Goal: Communication & Community: Answer question/provide support

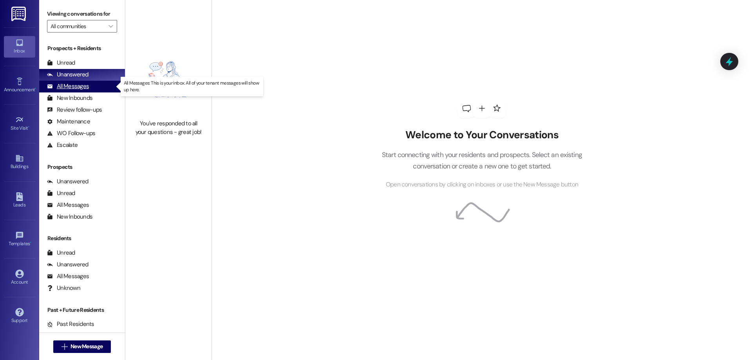
click at [102, 89] on div "All Messages (undefined)" at bounding box center [82, 87] width 86 height 12
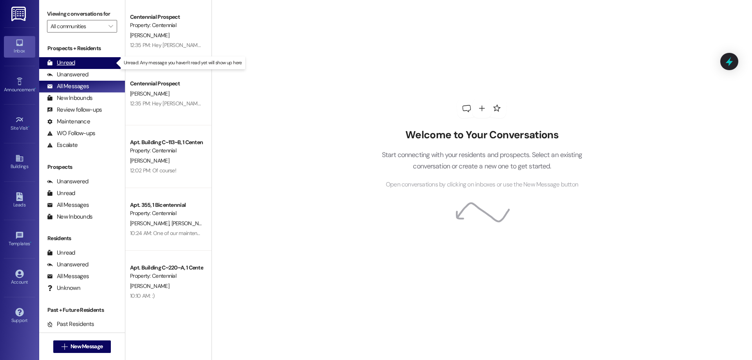
click at [71, 65] on div "Unread" at bounding box center [61, 63] width 28 height 8
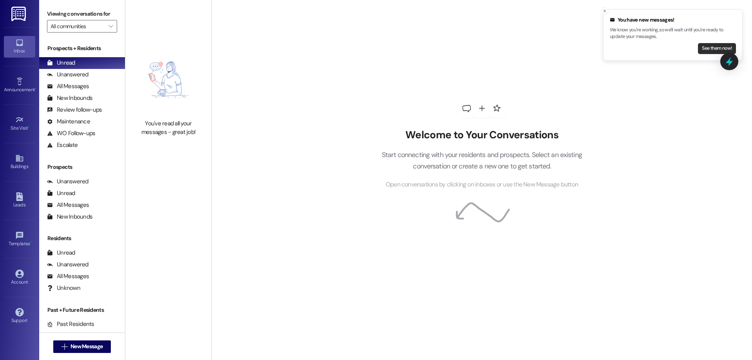
click at [707, 47] on button "See them now!" at bounding box center [717, 48] width 38 height 11
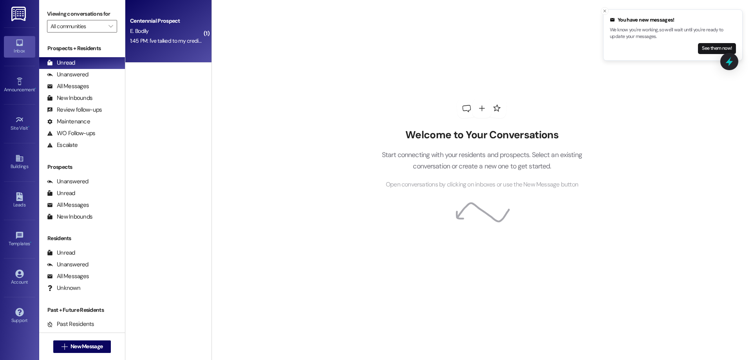
click at [177, 56] on div "Centennial Prospect E. Bodily 1:45 PM: I've talked to my credit union and they …" at bounding box center [168, 31] width 86 height 63
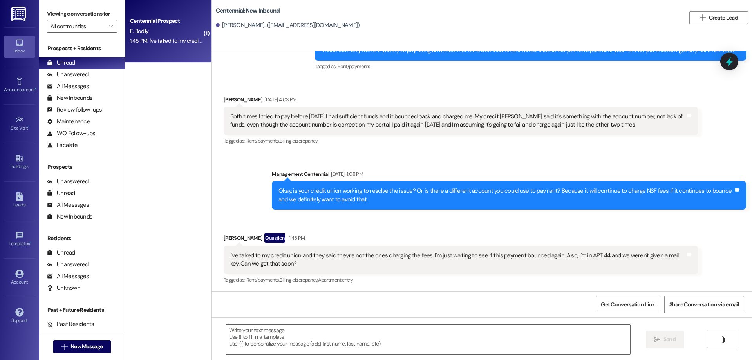
scroll to position [861, 0]
click at [384, 326] on textarea at bounding box center [428, 339] width 404 height 29
click at [264, 328] on textarea at bounding box center [428, 339] width 404 height 29
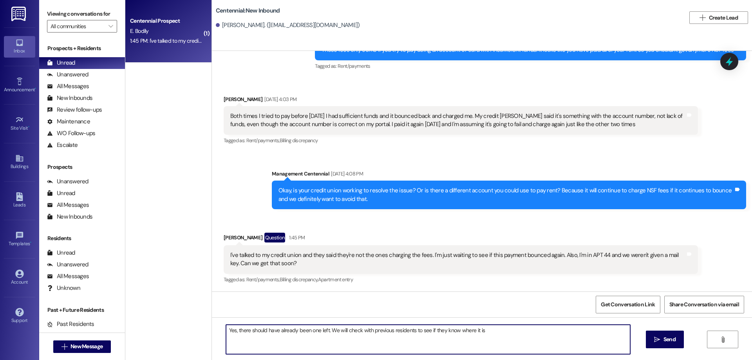
type textarea "Yes, there should have already been one left. We will check with previous resid…"
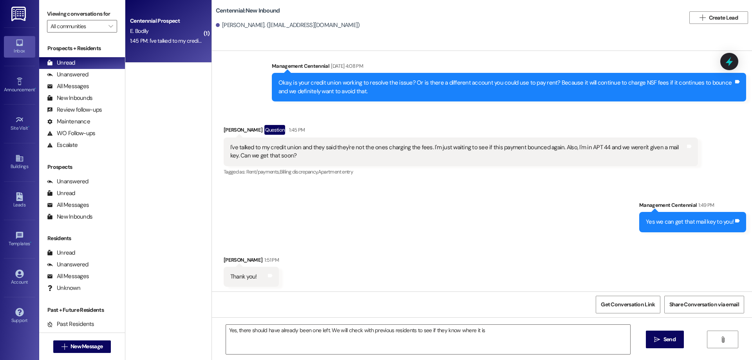
scroll to position [970, 0]
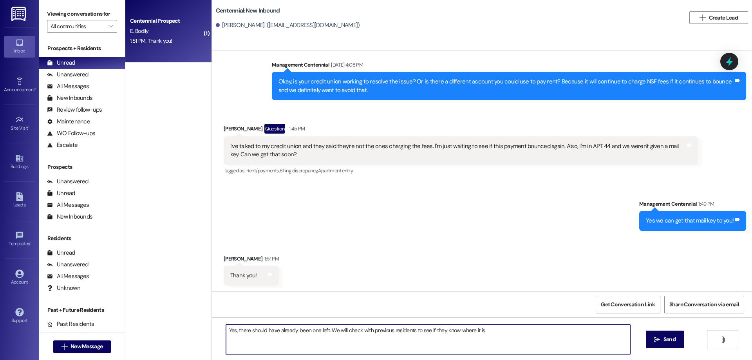
drag, startPoint x: 504, startPoint y: 337, endPoint x: 209, endPoint y: 330, distance: 295.6
click at [212, 330] on div "Yes, there should have already been one left. We will check with previous resid…" at bounding box center [482, 346] width 540 height 59
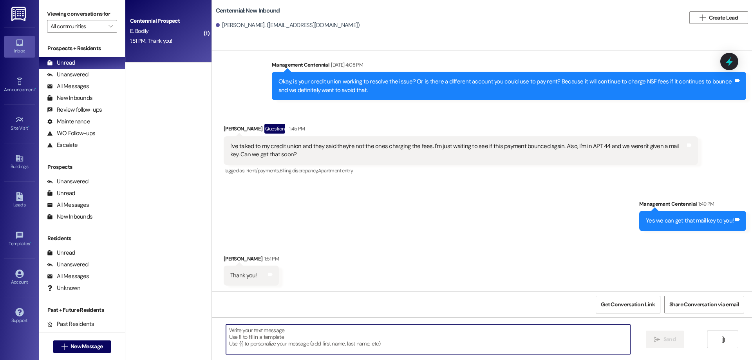
scroll to position [971, 0]
click at [290, 323] on div " Send " at bounding box center [482, 346] width 540 height 59
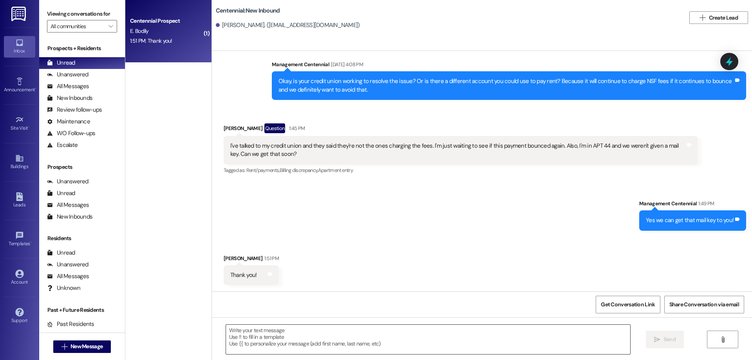
click at [291, 326] on div at bounding box center [428, 339] width 405 height 30
click at [292, 328] on textarea at bounding box center [428, 339] width 404 height 29
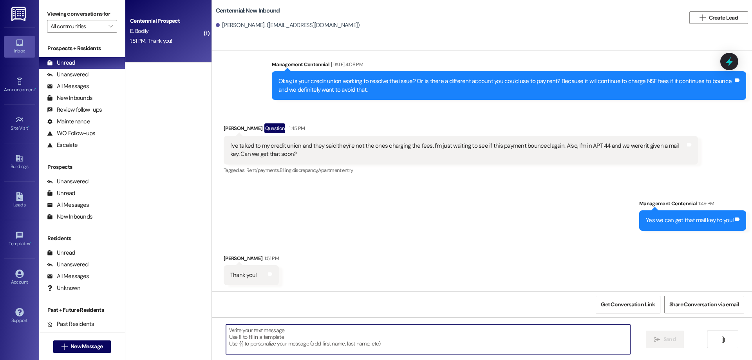
click at [268, 335] on textarea at bounding box center [428, 339] width 404 height 29
type textarea "No r"
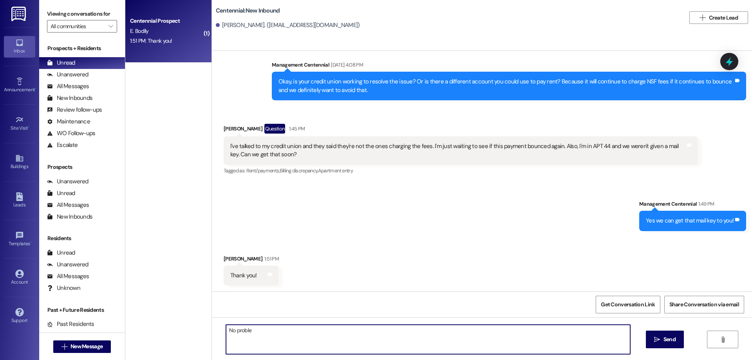
type textarea "No problem"
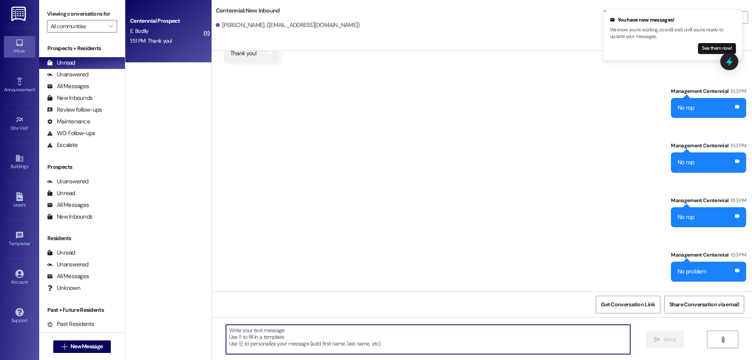
scroll to position [1244, 0]
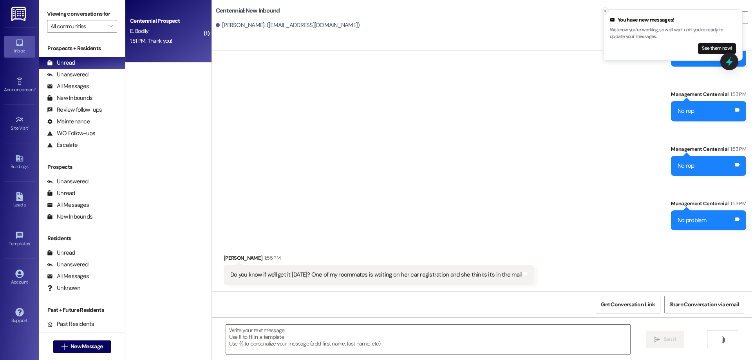
click at [605, 13] on icon "Close toast" at bounding box center [605, 11] width 5 height 5
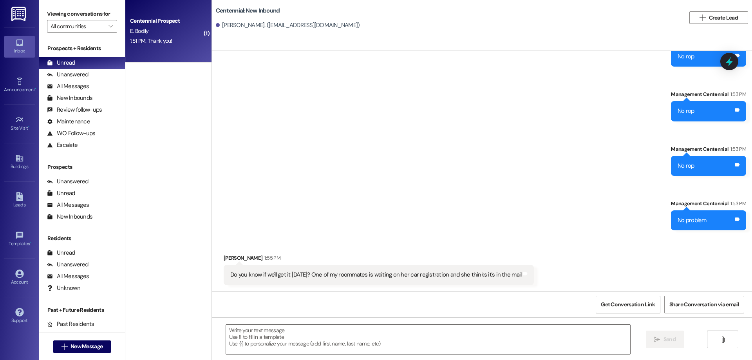
click at [149, 39] on div "1:51 PM: Thank you! 1:51 PM: Thank you!" at bounding box center [151, 40] width 42 height 7
click at [261, 333] on textarea at bounding box center [428, 339] width 404 height 29
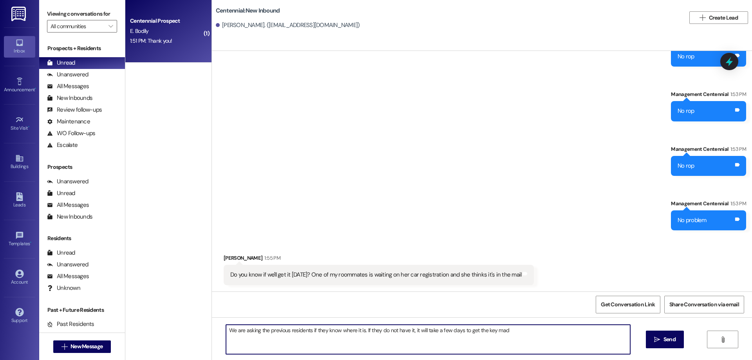
type textarea "We are asking the previous residents if they know where it is. If they do not h…"
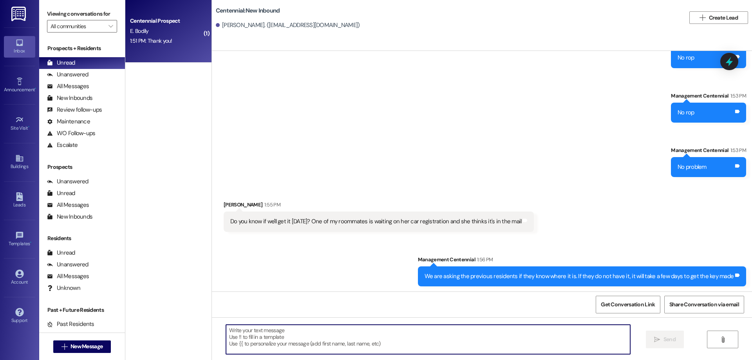
scroll to position [1298, 0]
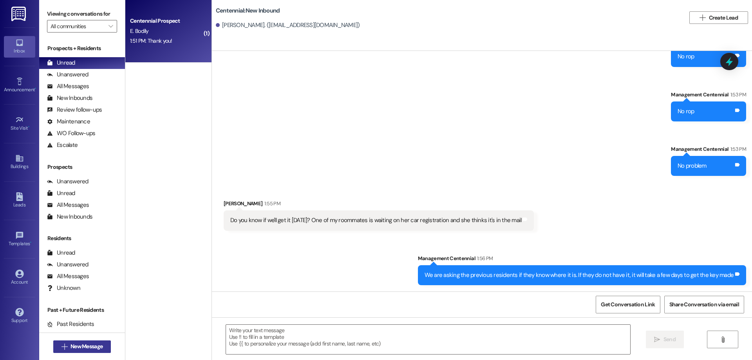
click at [92, 346] on span "New Message" at bounding box center [87, 347] width 32 height 8
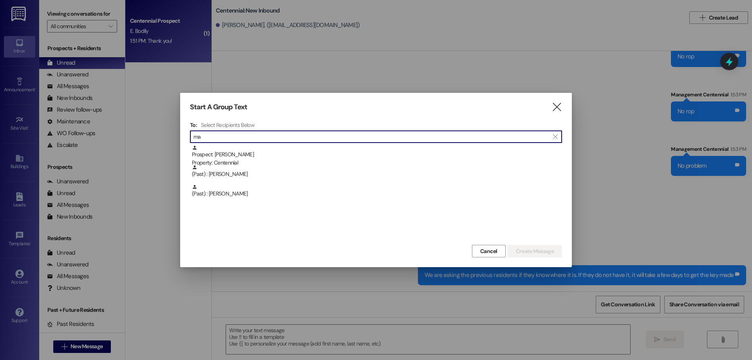
type input "m"
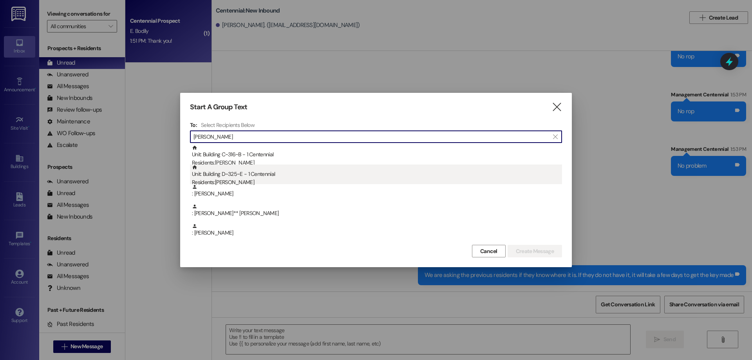
type input "[PERSON_NAME]"
click at [249, 182] on div "Residents: [PERSON_NAME]" at bounding box center [377, 182] width 370 height 8
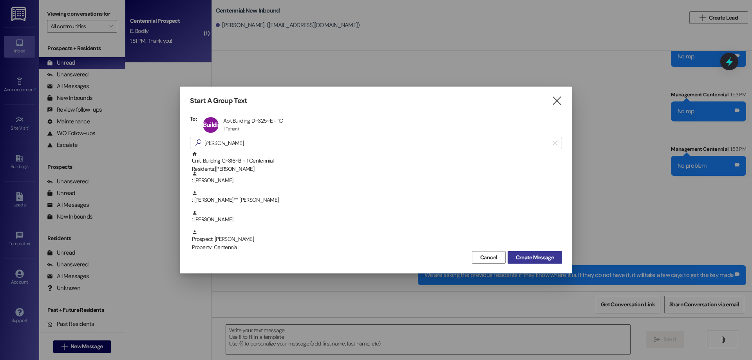
click at [531, 258] on span "Create Message" at bounding box center [535, 258] width 38 height 8
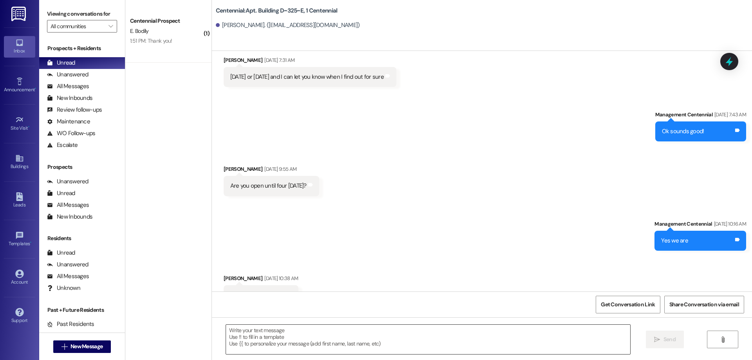
scroll to position [1811, 0]
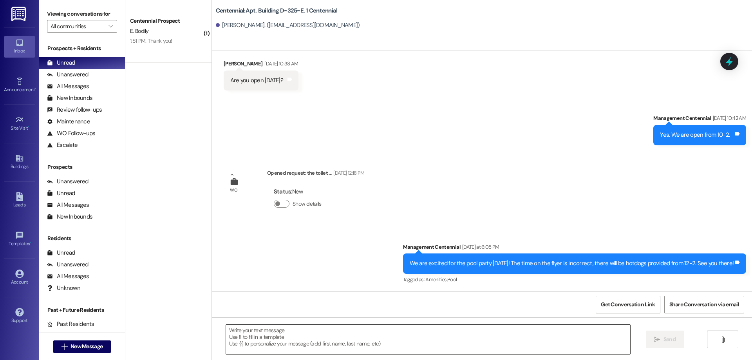
click at [337, 339] on textarea at bounding box center [428, 339] width 404 height 29
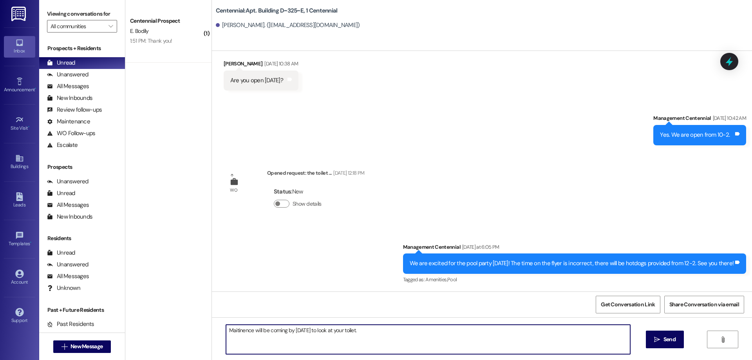
click at [242, 333] on textarea "Maitinence will be coming by [DATE] to look at your toilet." at bounding box center [428, 339] width 404 height 29
click at [237, 332] on textarea "Maitinence will be coming by [DATE] to look at your toilet." at bounding box center [428, 339] width 404 height 29
click at [325, 331] on textarea "Maintenance will be coming by [DATE] to look at your toilet." at bounding box center [428, 339] width 404 height 29
click at [360, 336] on textarea "Maintenance will be coming by [DATE] to fix your toilet." at bounding box center [428, 339] width 404 height 29
type textarea "Maintenance will be coming by [DATE] to fix your toilet."
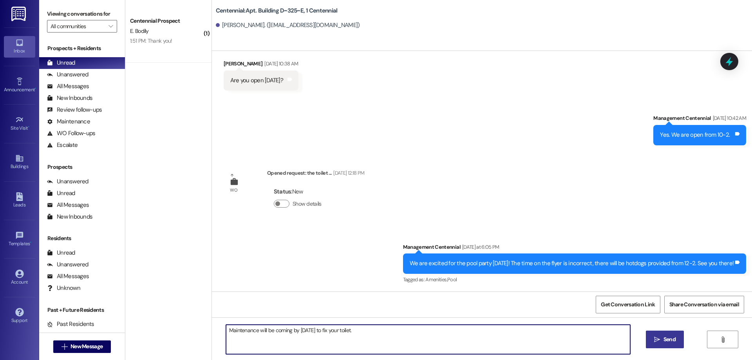
click at [671, 339] on span "Send" at bounding box center [670, 339] width 12 height 8
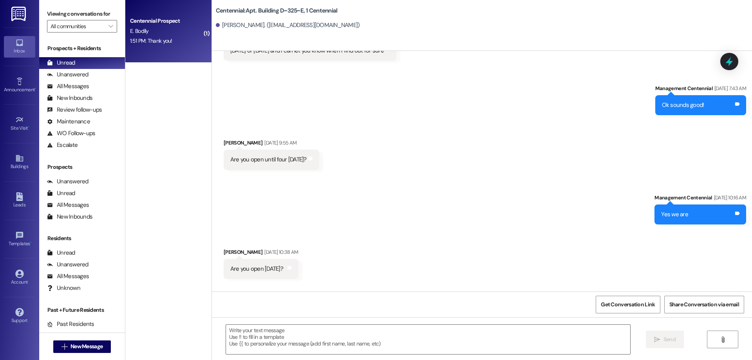
scroll to position [1615, 0]
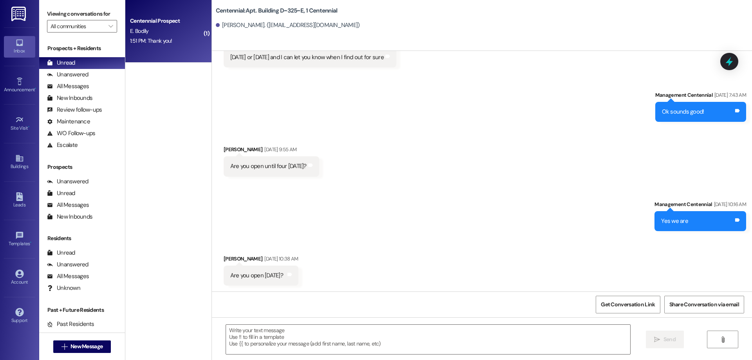
click at [135, 36] on div "E. Bodily" at bounding box center [166, 31] width 74 height 10
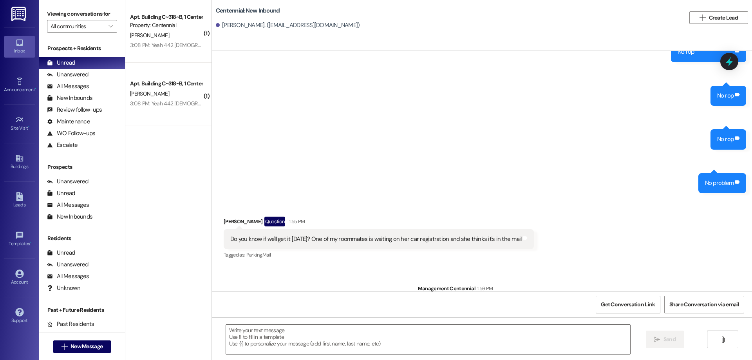
scroll to position [1290, 0]
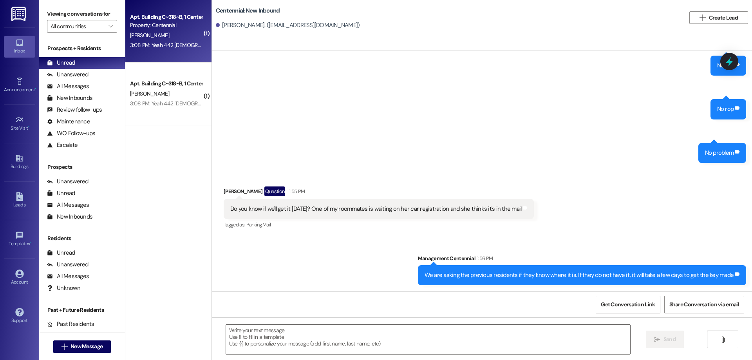
click at [163, 32] on div "[PERSON_NAME]" at bounding box center [166, 36] width 74 height 10
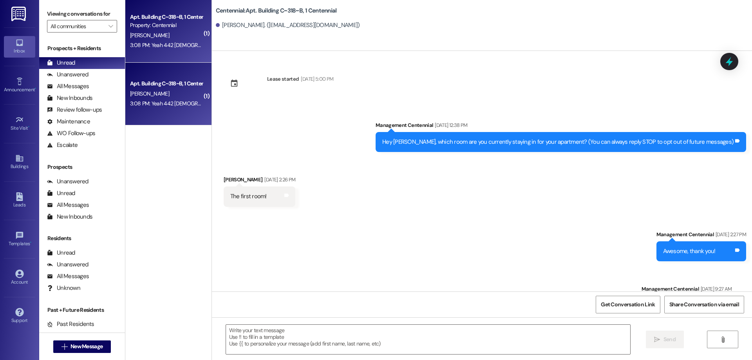
scroll to position [6501, 0]
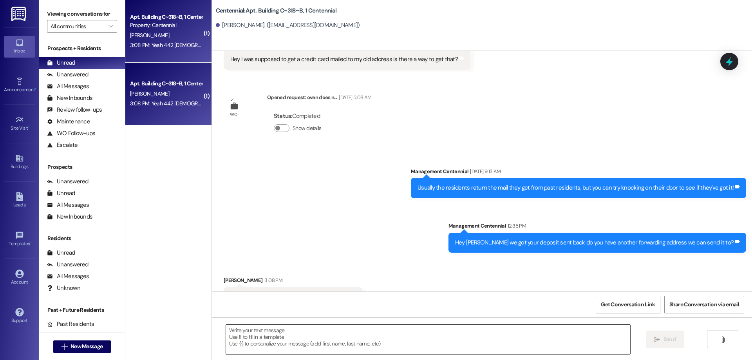
click at [356, 327] on textarea at bounding box center [428, 339] width 404 height 29
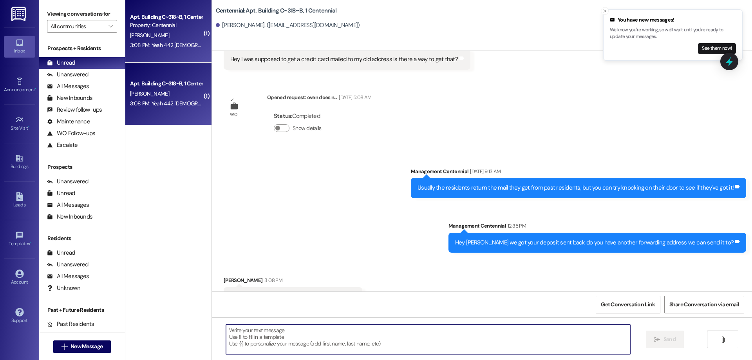
scroll to position [6500, 0]
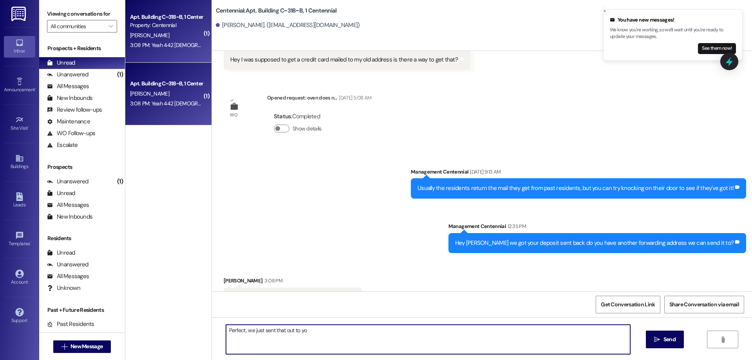
type textarea "Perfect, we just sent that out to you"
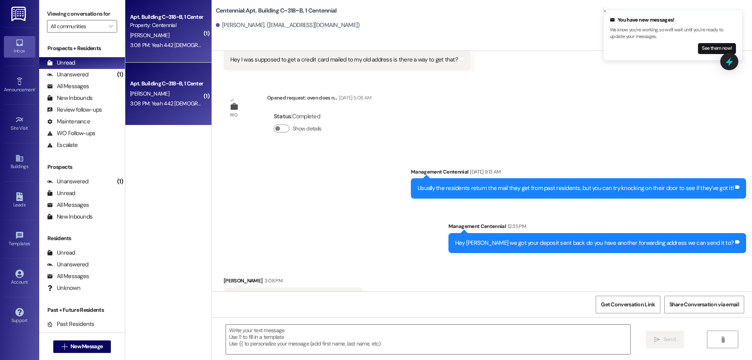
drag, startPoint x: 242, startPoint y: 256, endPoint x: 218, endPoint y: 254, distance: 24.8
click at [218, 271] on div "Received via SMS [PERSON_NAME] 3:08 PM Yeah 442 [DEMOGRAPHIC_DATA] E apartment …" at bounding box center [293, 298] width 150 height 54
drag, startPoint x: 247, startPoint y: 265, endPoint x: 230, endPoint y: 225, distance: 43.4
click at [230, 225] on div "Sent via SMS Management Centennial [DATE] 9:13 AM Usually the residents return …" at bounding box center [482, 204] width 540 height 109
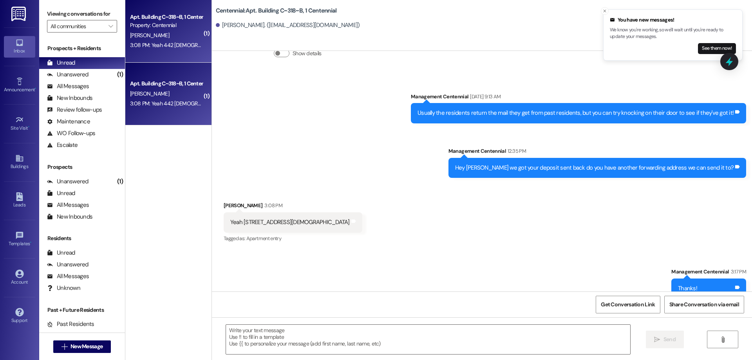
scroll to position [6610, 0]
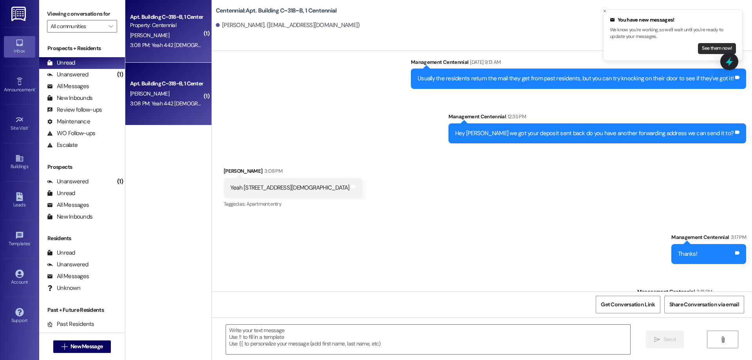
click at [716, 51] on button "See them now!" at bounding box center [717, 48] width 38 height 11
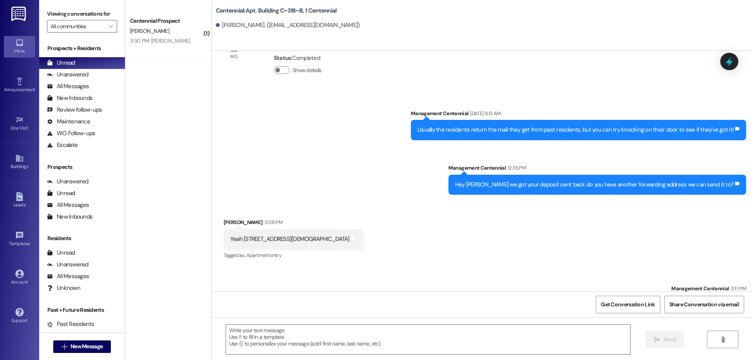
scroll to position [6599, 0]
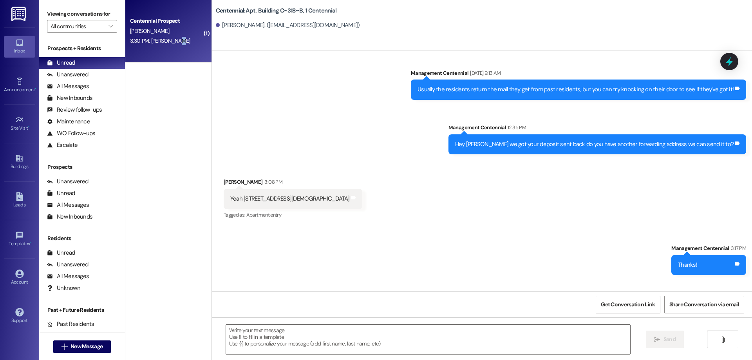
click at [170, 53] on div "Centennial Prospect [PERSON_NAME] 3:30 PM: [PERSON_NAME] 3:30 PM: [PERSON_NAME]" at bounding box center [168, 31] width 86 height 63
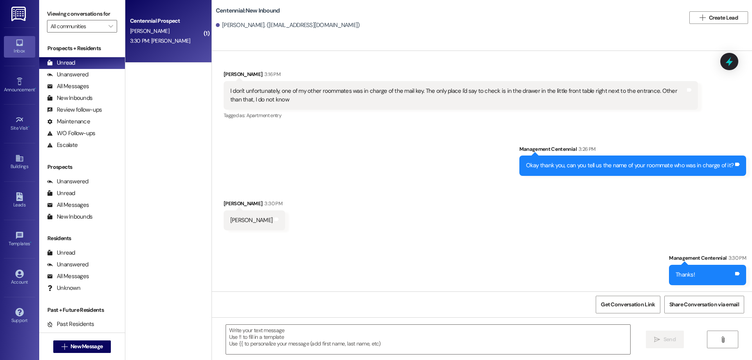
scroll to position [59, 0]
click at [160, 22] on div "Centennial Prospect" at bounding box center [166, 21] width 73 height 8
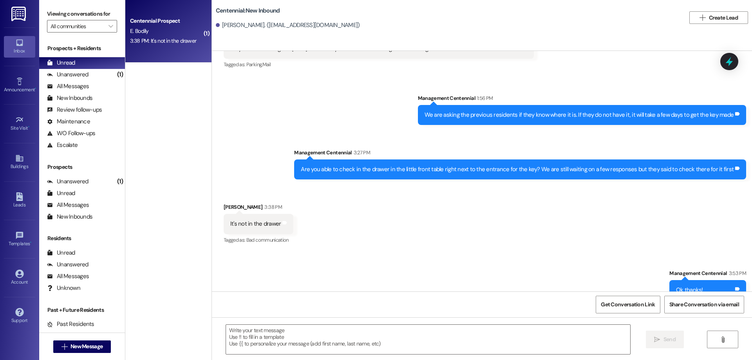
scroll to position [1466, 0]
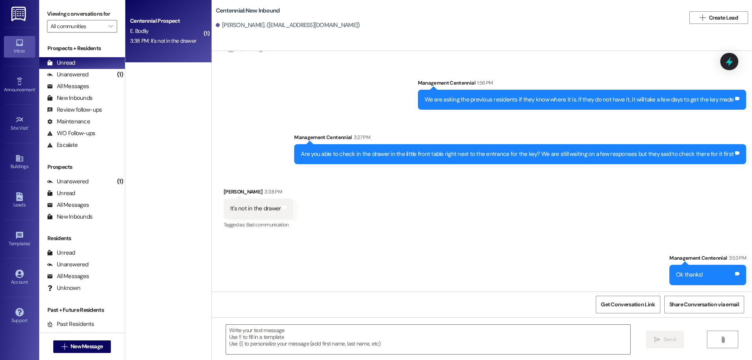
click at [371, 321] on div " Send " at bounding box center [482, 346] width 540 height 59
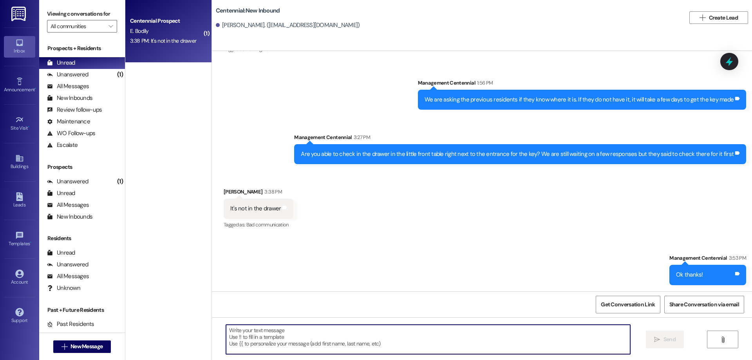
click at [373, 333] on textarea at bounding box center [428, 339] width 404 height 29
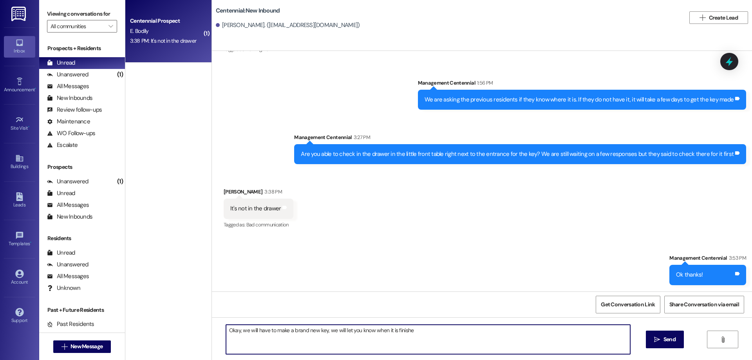
type textarea "Okay, we will have to make a brand new key, we will let you know when it is fin…"
drag, startPoint x: 463, startPoint y: 338, endPoint x: 180, endPoint y: 364, distance: 284.2
click at [180, 360] on html "Inbox Go to Inbox Announcement • Send A Text Announcement Site Visit • Go to Si…" at bounding box center [376, 180] width 752 height 360
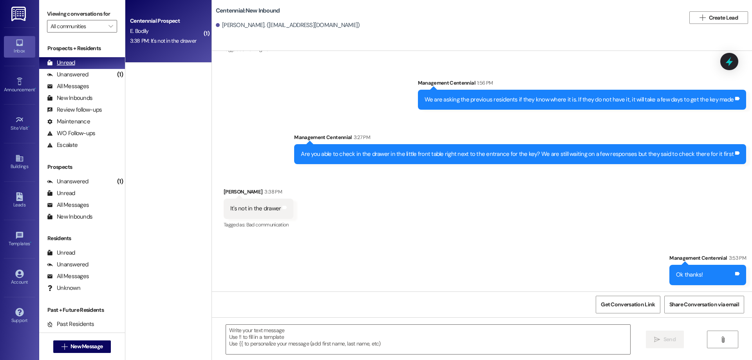
click at [71, 59] on div "Unread" at bounding box center [61, 63] width 28 height 8
